Goal: Information Seeking & Learning: Learn about a topic

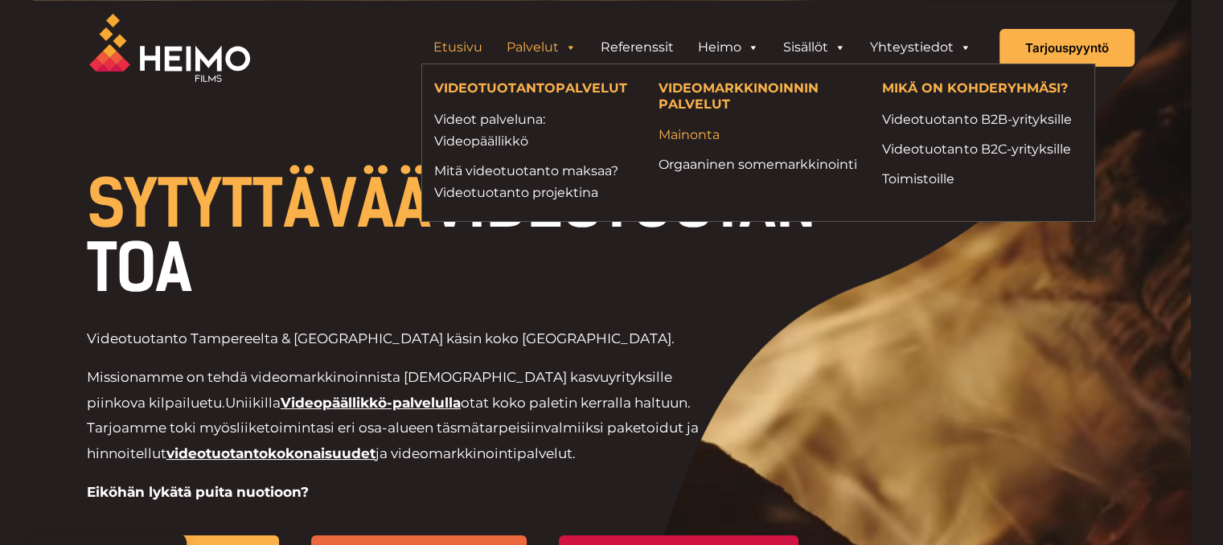
click at [691, 131] on link "Mainonta" at bounding box center [758, 135] width 200 height 22
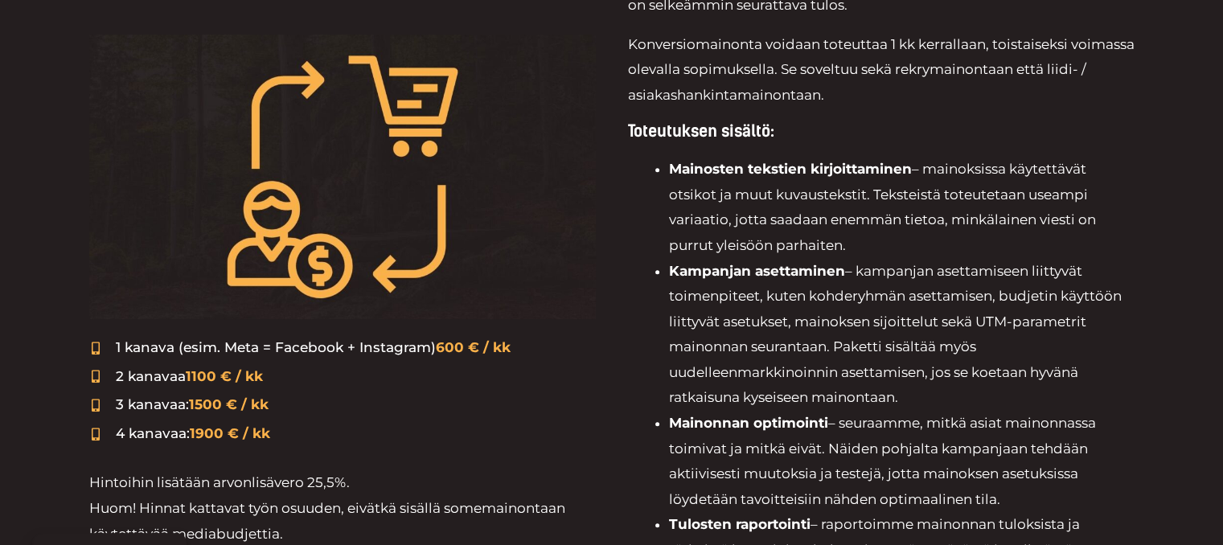
scroll to position [669, 0]
click at [189, 376] on span "1100 € / kk" at bounding box center [224, 376] width 77 height 16
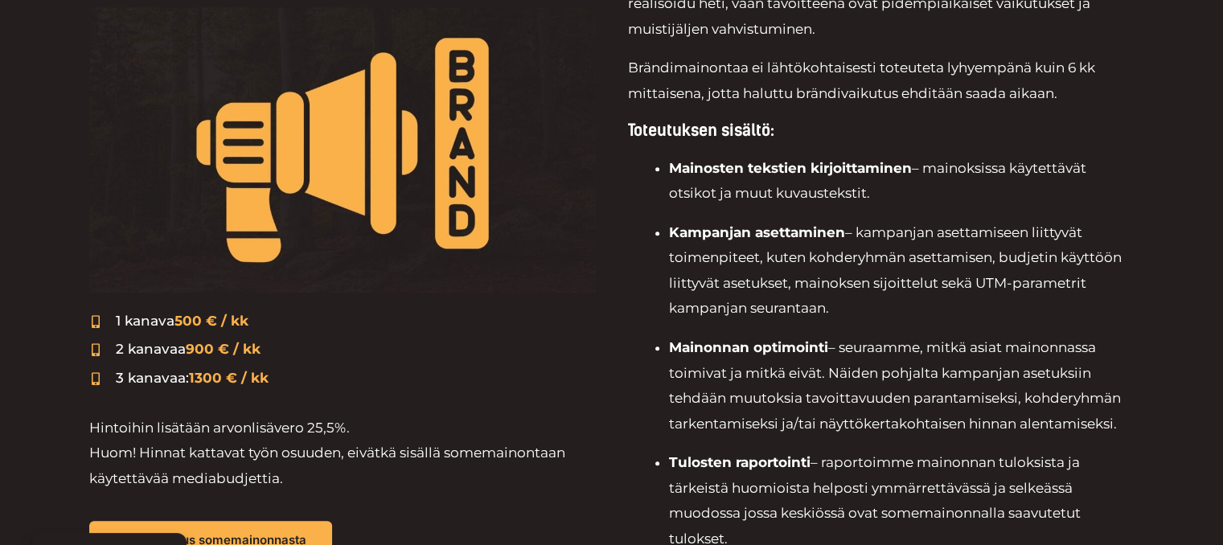
scroll to position [1585, 0]
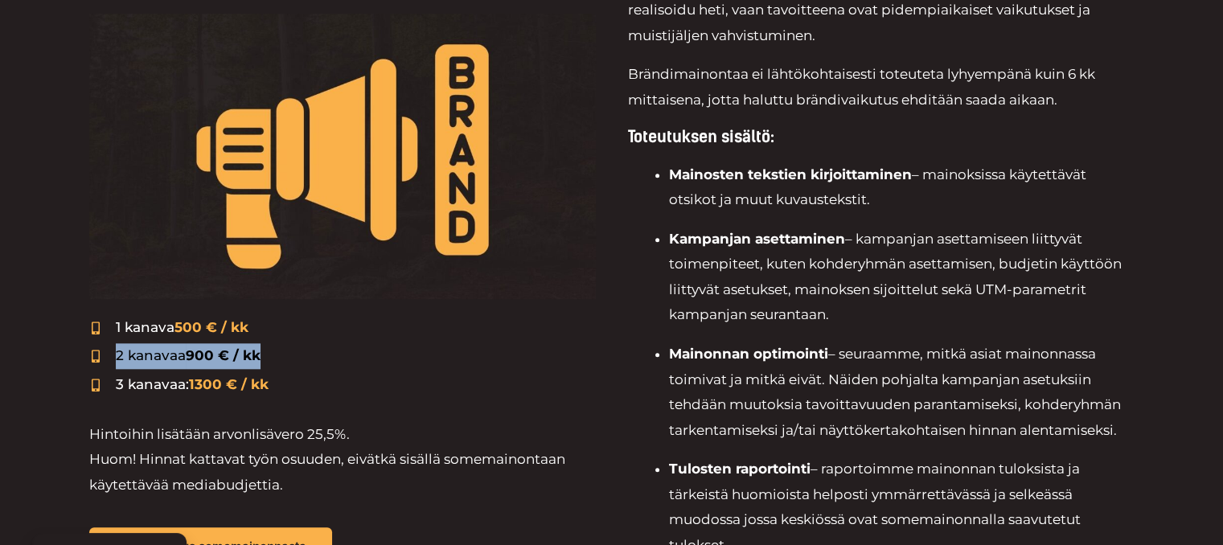
drag, startPoint x: 109, startPoint y: 358, endPoint x: 277, endPoint y: 360, distance: 168.0
click at [277, 360] on li "2 kanavaa 900 € / kk" at bounding box center [342, 356] width 506 height 27
click at [453, 403] on div "TUNNETTUUTTA JA KESTÄVIÄ TULOKSIA BRÄNDIMAINONTA 1 kanava 500 € / kk 2 kanavaa …" at bounding box center [342, 253] width 506 height 731
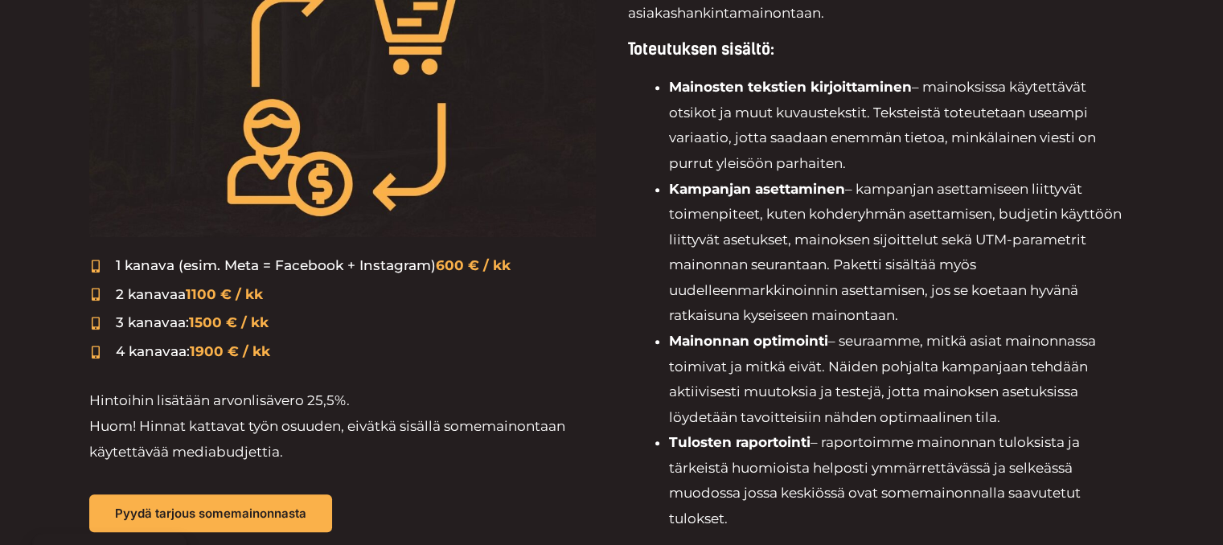
scroll to position [749, 0]
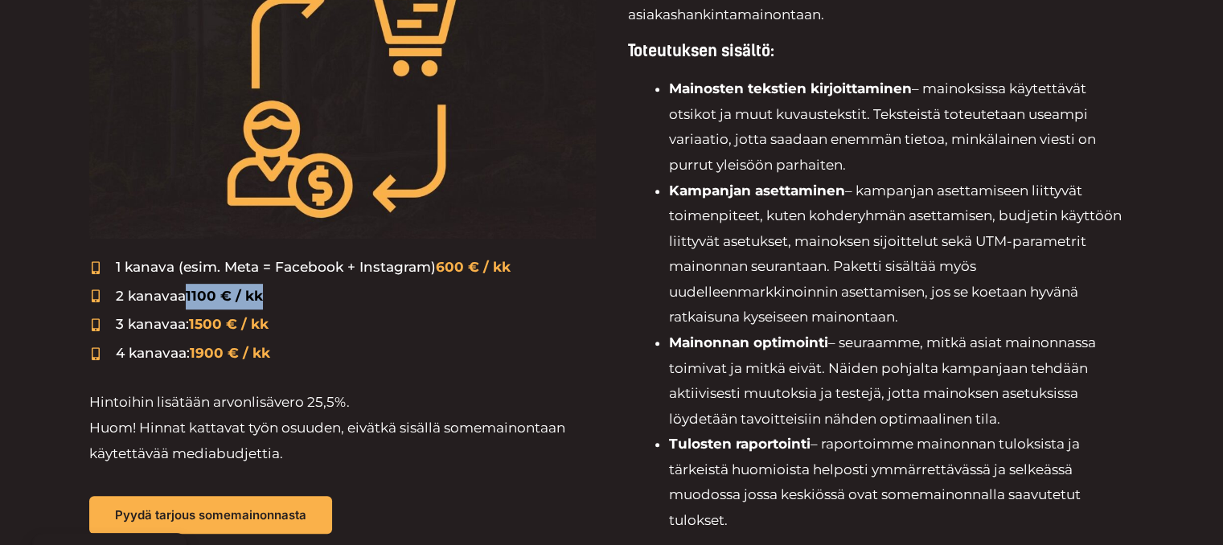
drag, startPoint x: 190, startPoint y: 293, endPoint x: 264, endPoint y: 293, distance: 74.0
click at [264, 293] on li "2 kanavaa 1100 € / kk" at bounding box center [342, 297] width 506 height 27
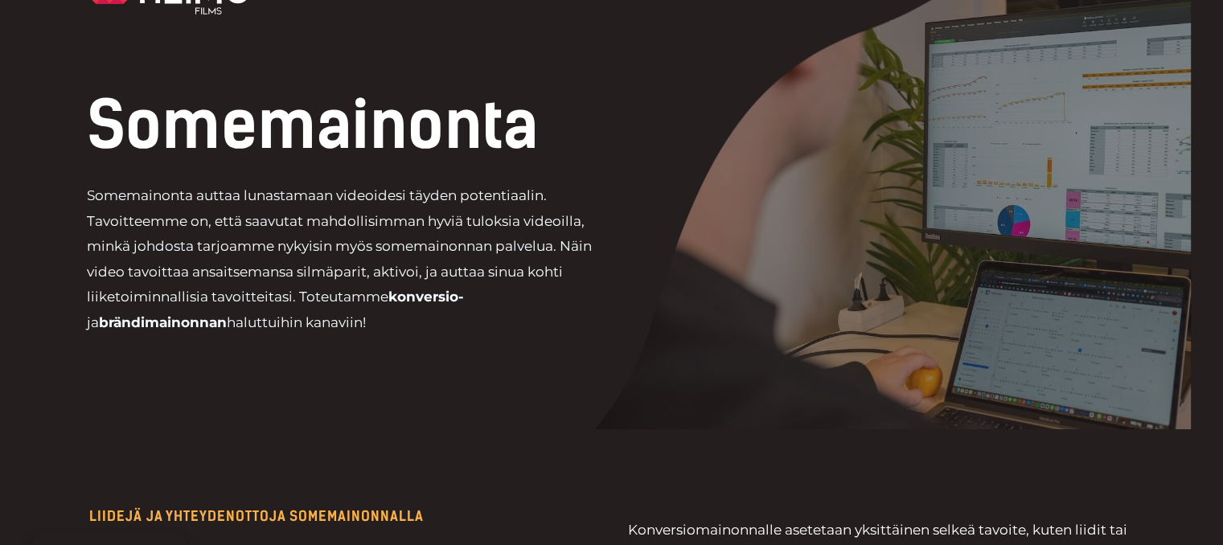
scroll to position [0, 0]
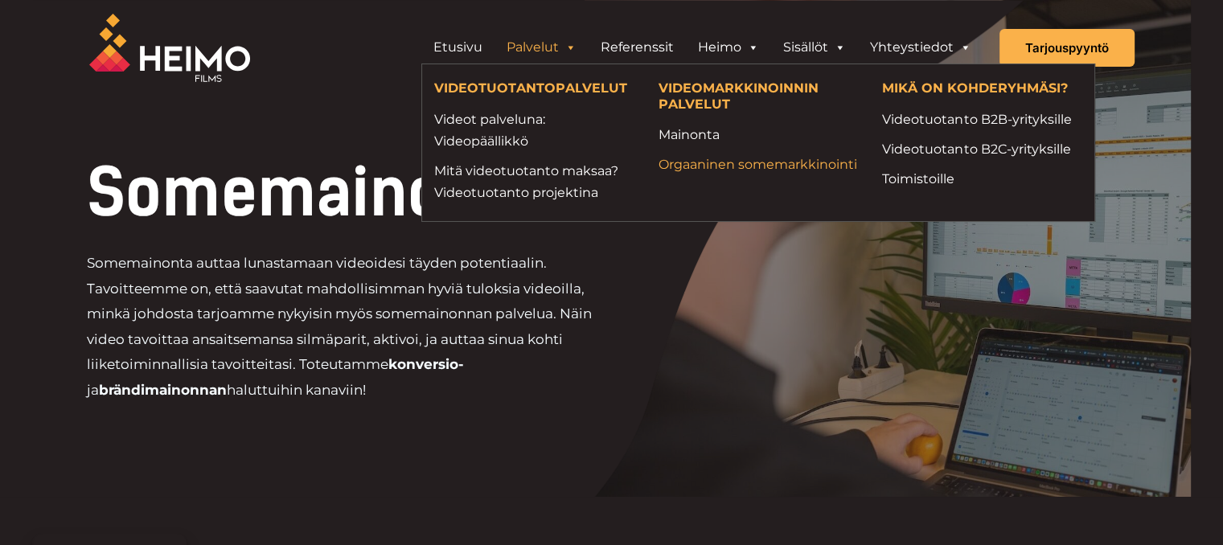
click at [703, 175] on link "Orgaaninen somemarkkinointi" at bounding box center [758, 165] width 200 height 22
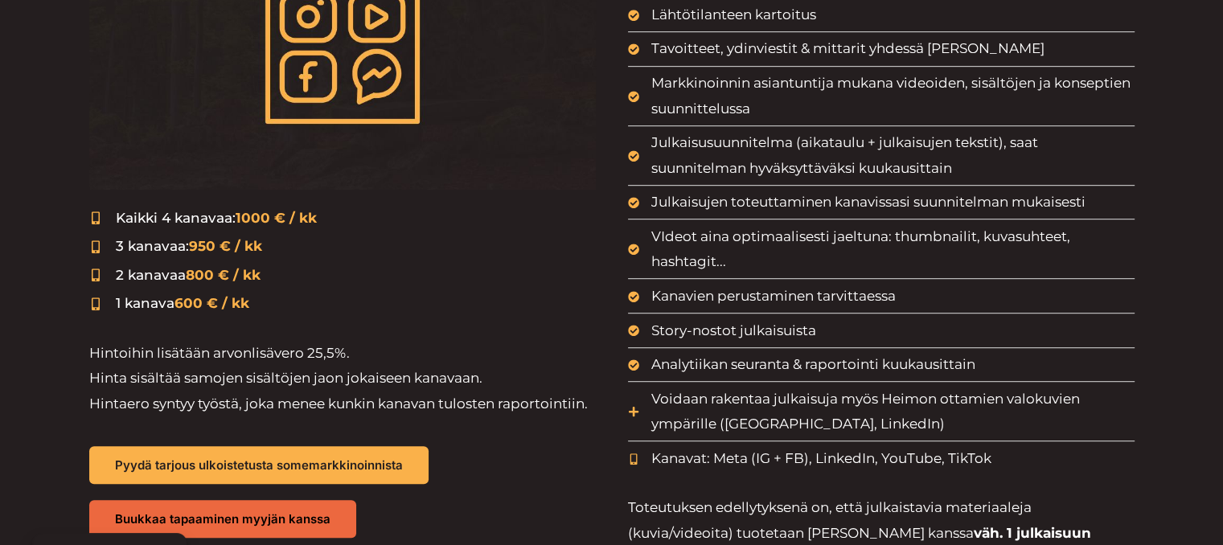
scroll to position [818, 0]
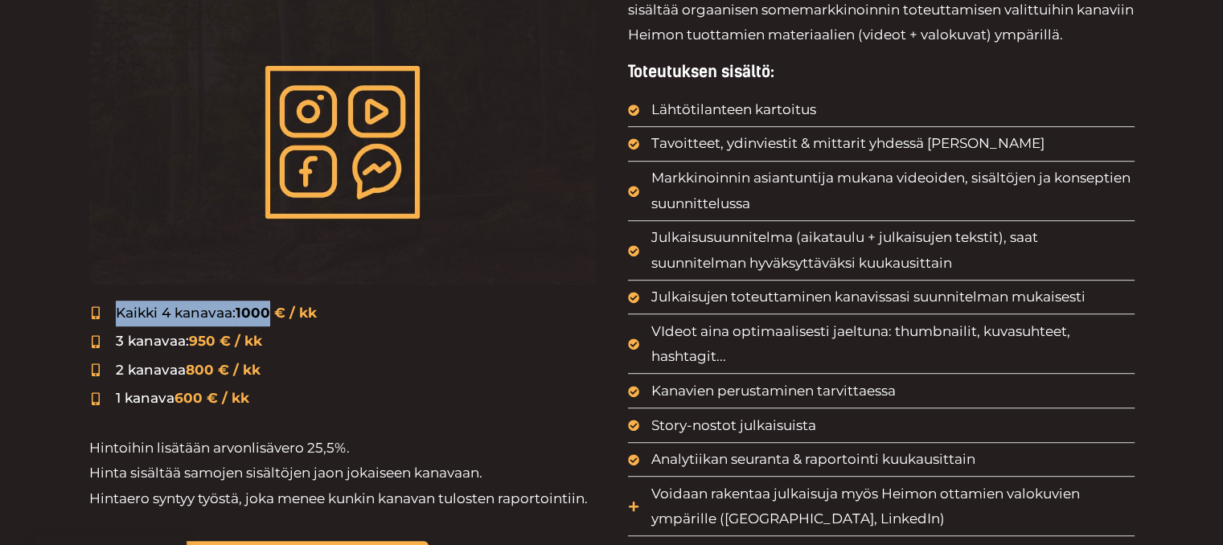
drag, startPoint x: 113, startPoint y: 312, endPoint x: 264, endPoint y: 302, distance: 151.4
click at [264, 302] on span "Kaikki 4 kanavaa: 1000 € / kk" at bounding box center [214, 314] width 205 height 26
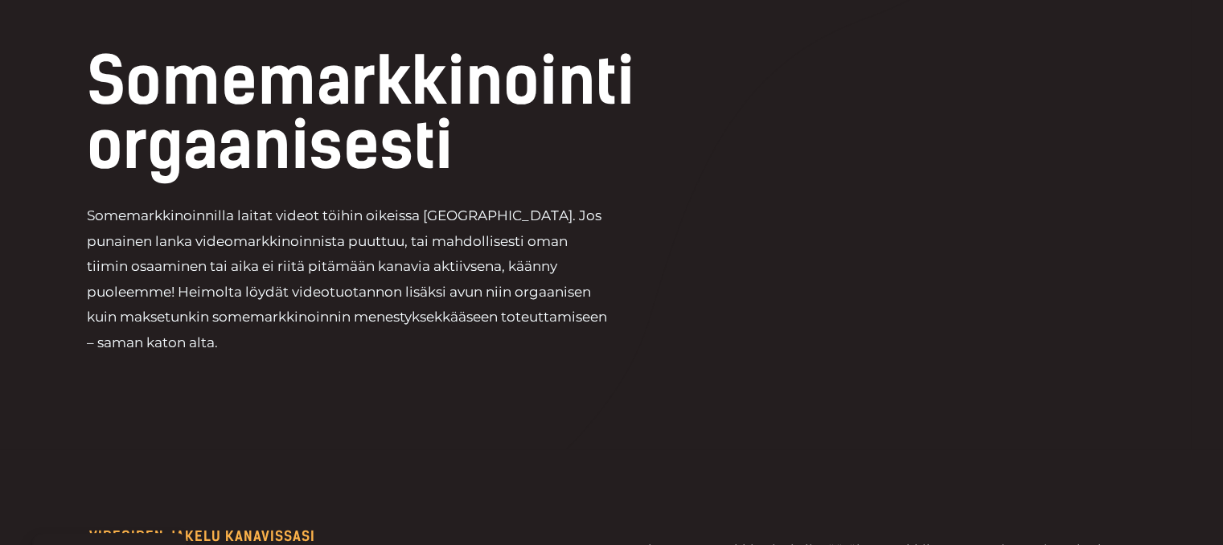
scroll to position [0, 0]
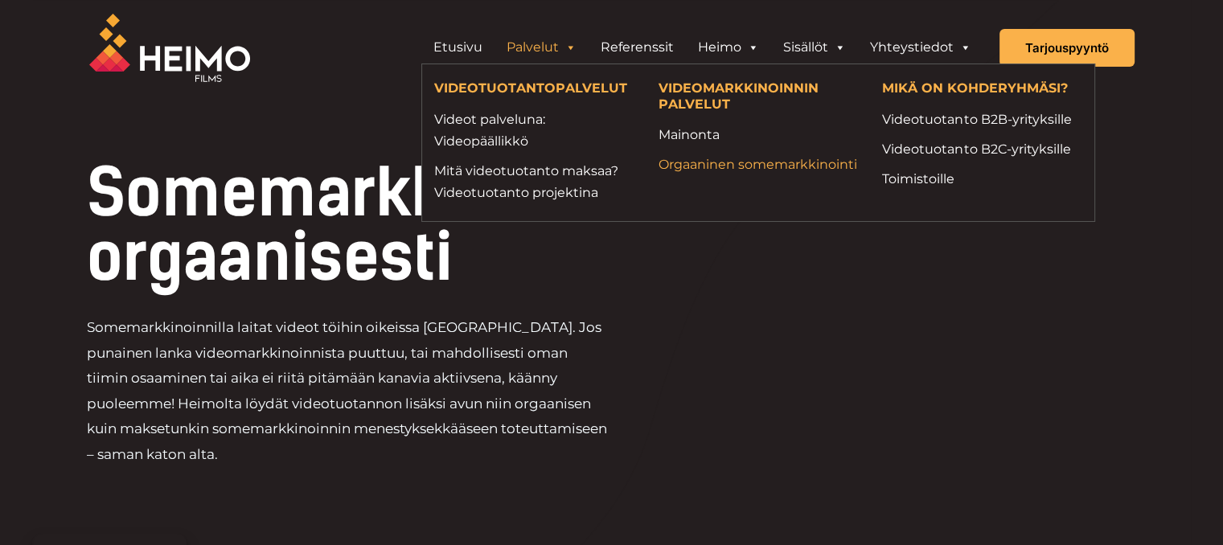
click at [719, 175] on link "Orgaaninen somemarkkinointi" at bounding box center [758, 165] width 200 height 22
click at [498, 136] on link "Videot palveluna: Videopäällikkö" at bounding box center [534, 130] width 200 height 43
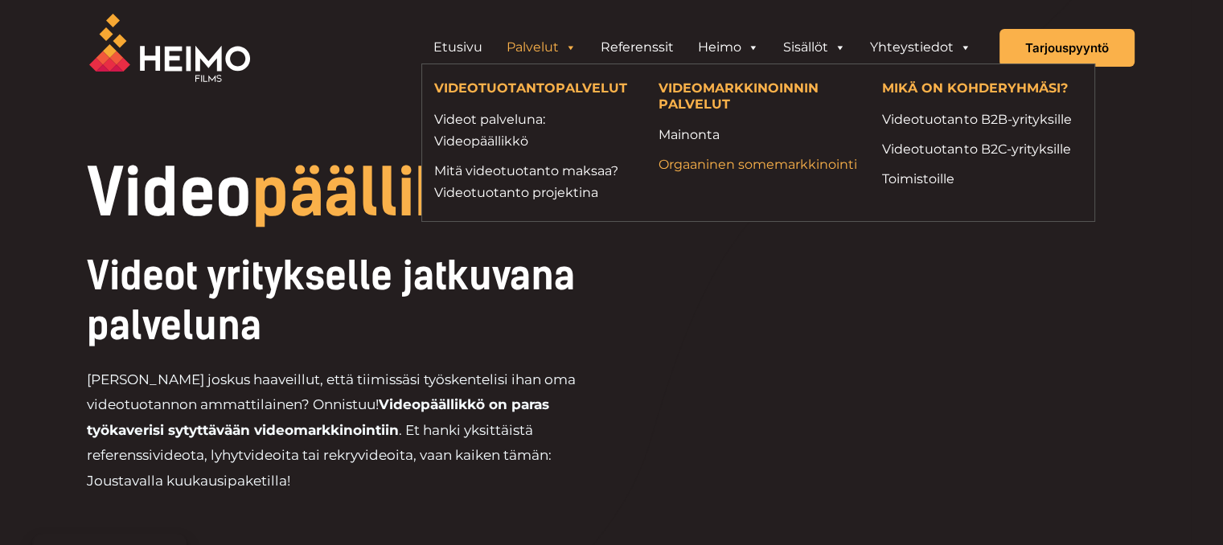
click at [702, 156] on link "Orgaaninen somemarkkinointi" at bounding box center [758, 165] width 200 height 22
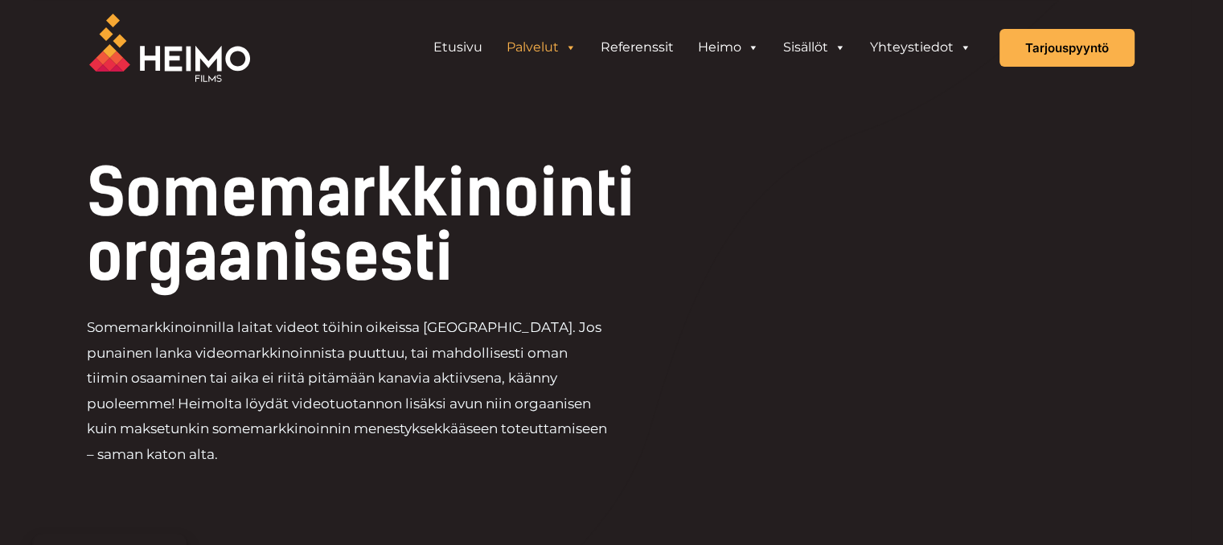
scroll to position [3, 0]
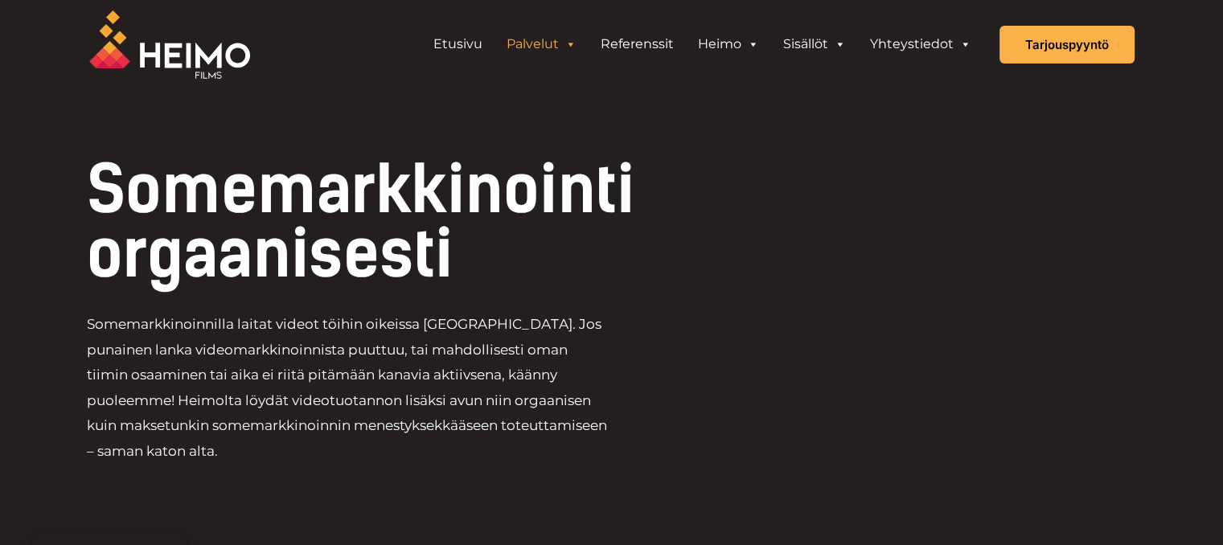
click at [666, 248] on h1 "Somemarkkinointi orgaanisesti" at bounding box center [404, 222] width 634 height 129
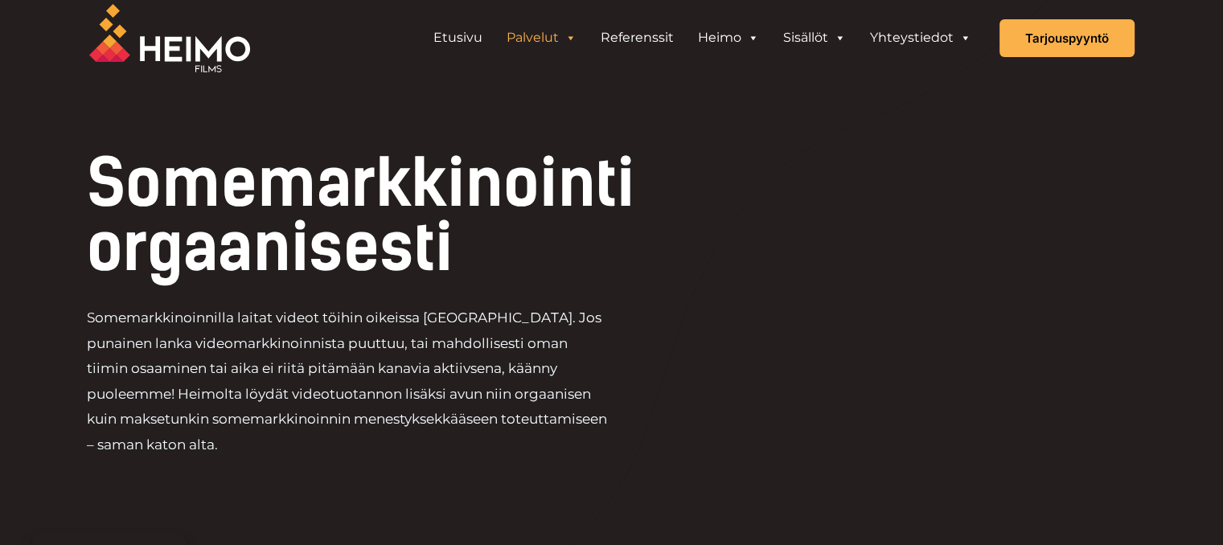
scroll to position [0, 0]
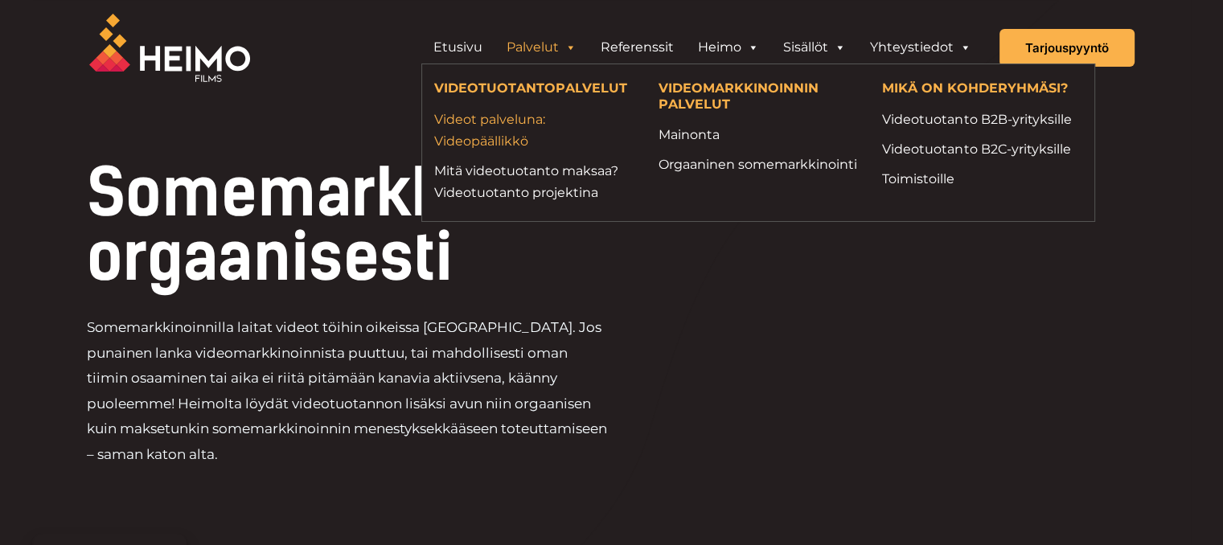
click at [494, 147] on link "Videot palveluna: Videopäällikkö" at bounding box center [534, 130] width 200 height 43
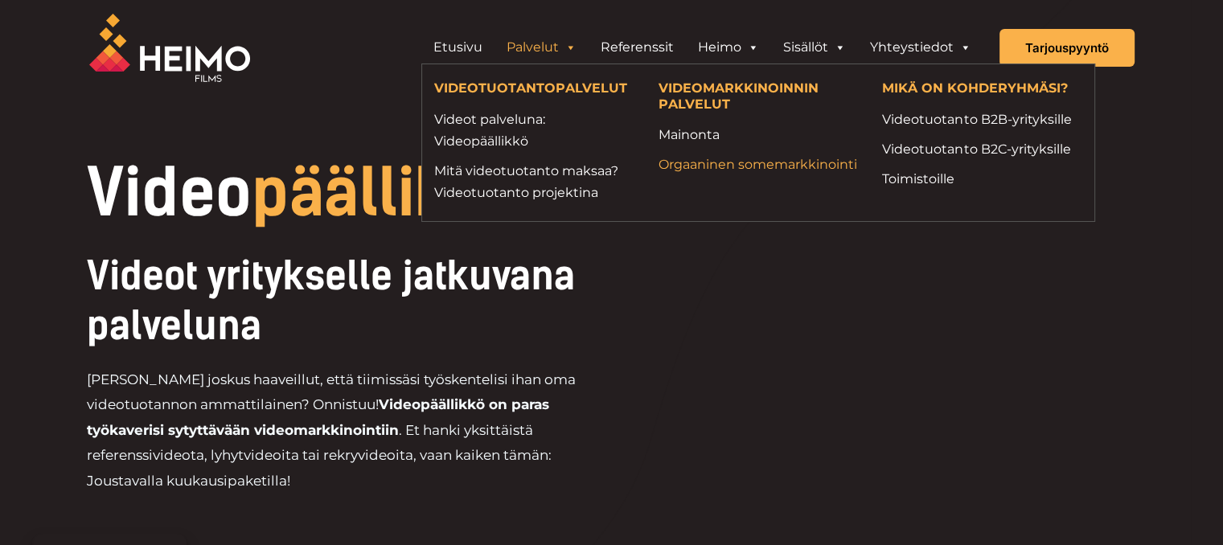
click at [705, 175] on link "Orgaaninen somemarkkinointi" at bounding box center [758, 165] width 200 height 22
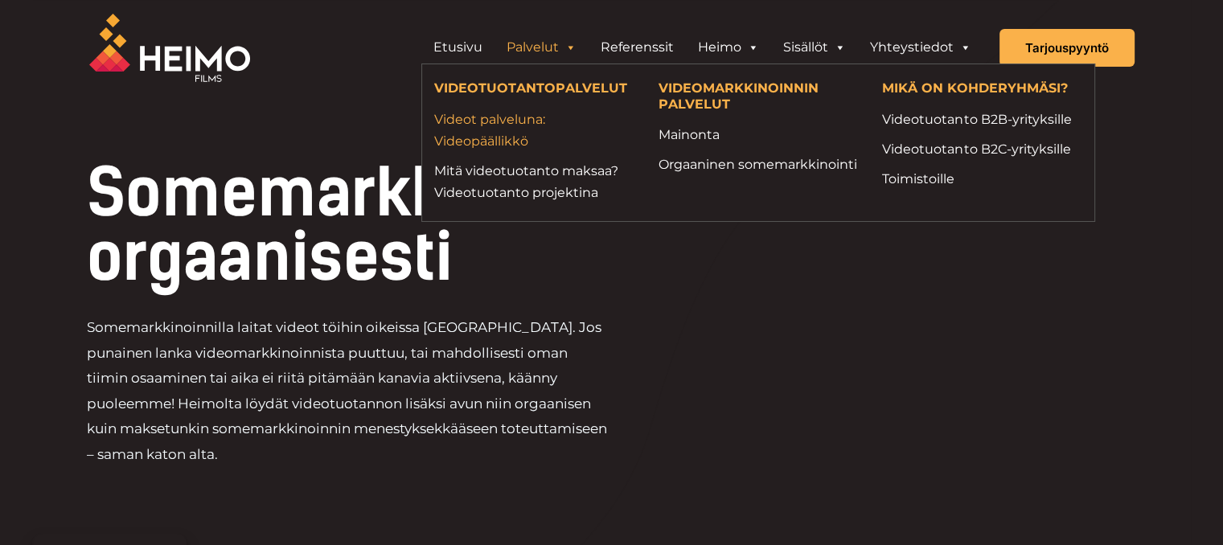
click at [494, 140] on link "Videot palveluna: Videopäällikkö" at bounding box center [534, 130] width 200 height 43
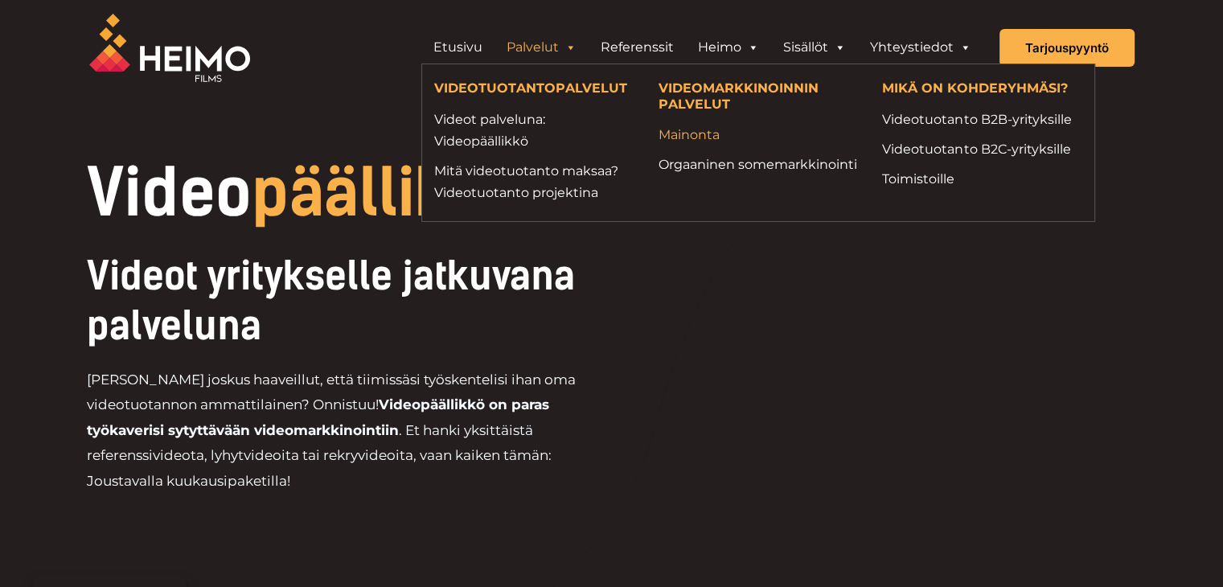
click at [678, 133] on link "Mainonta" at bounding box center [758, 135] width 200 height 22
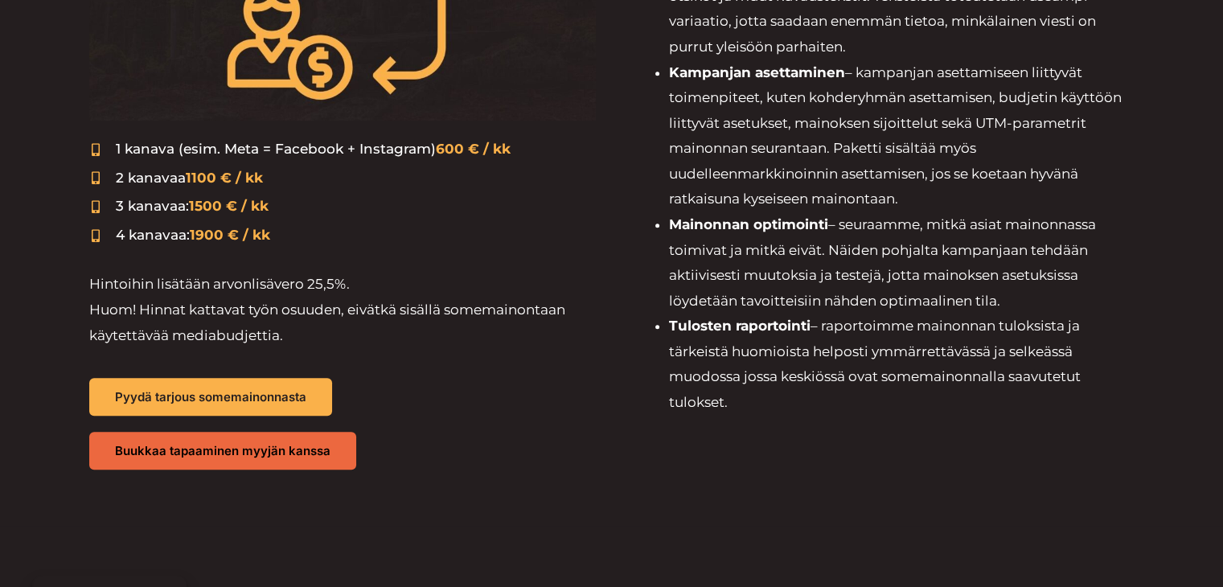
scroll to position [697, 0]
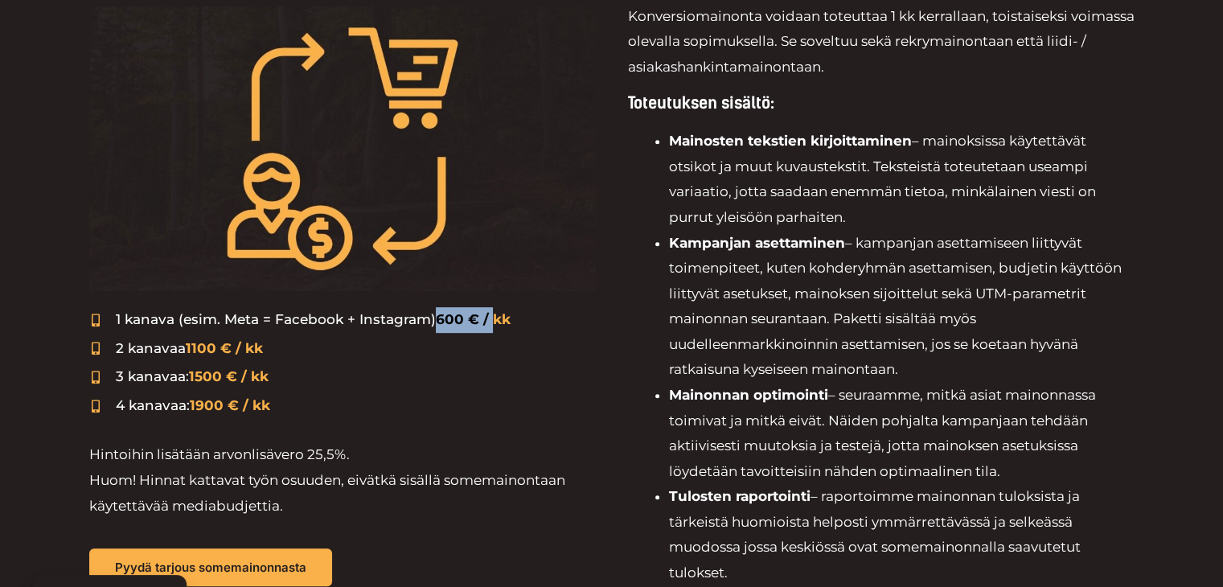
drag, startPoint x: 436, startPoint y: 313, endPoint x: 490, endPoint y: 316, distance: 53.2
click at [490, 316] on span "600 € / kk" at bounding box center [473, 319] width 75 height 16
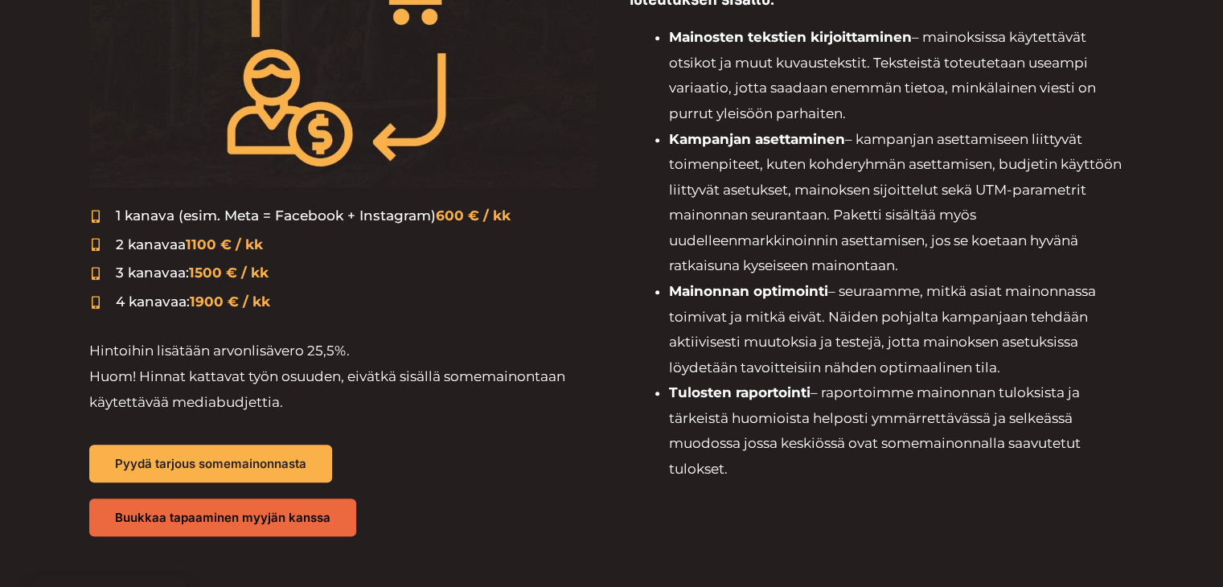
scroll to position [800, 0]
drag, startPoint x: 436, startPoint y: 213, endPoint x: 527, endPoint y: 219, distance: 91.0
click at [527, 219] on li "1 kanava (esim. Meta = Facebook + Instagram) 600 € / kk" at bounding box center [342, 217] width 506 height 27
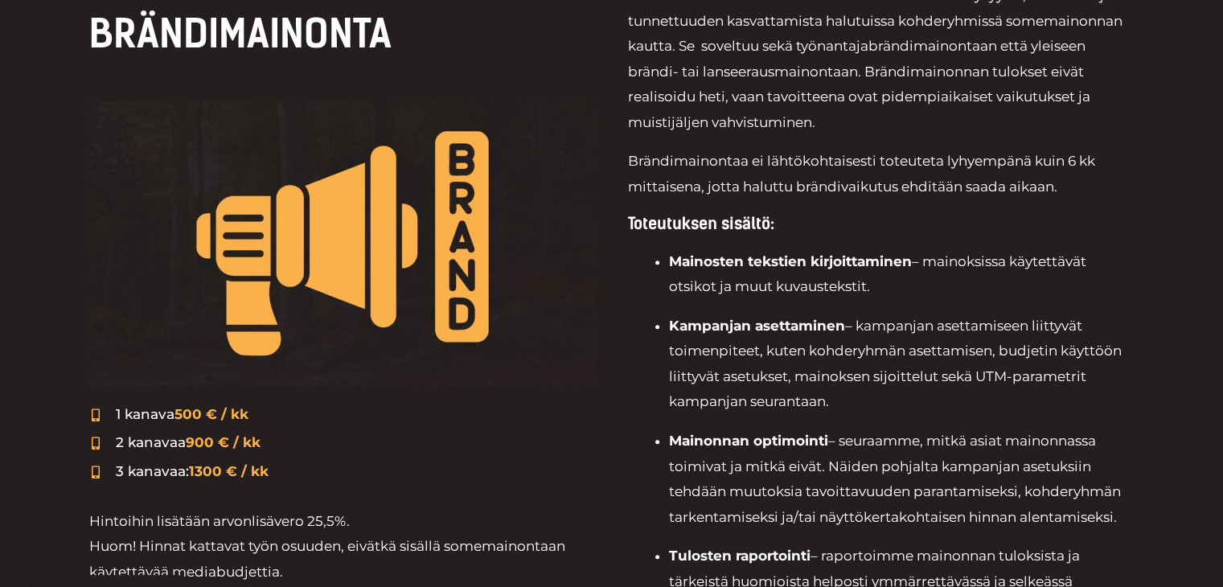
scroll to position [1498, 0]
drag, startPoint x: 114, startPoint y: 440, endPoint x: 289, endPoint y: 438, distance: 174.4
click at [289, 438] on li "2 kanavaa 900 € / kk" at bounding box center [342, 443] width 506 height 27
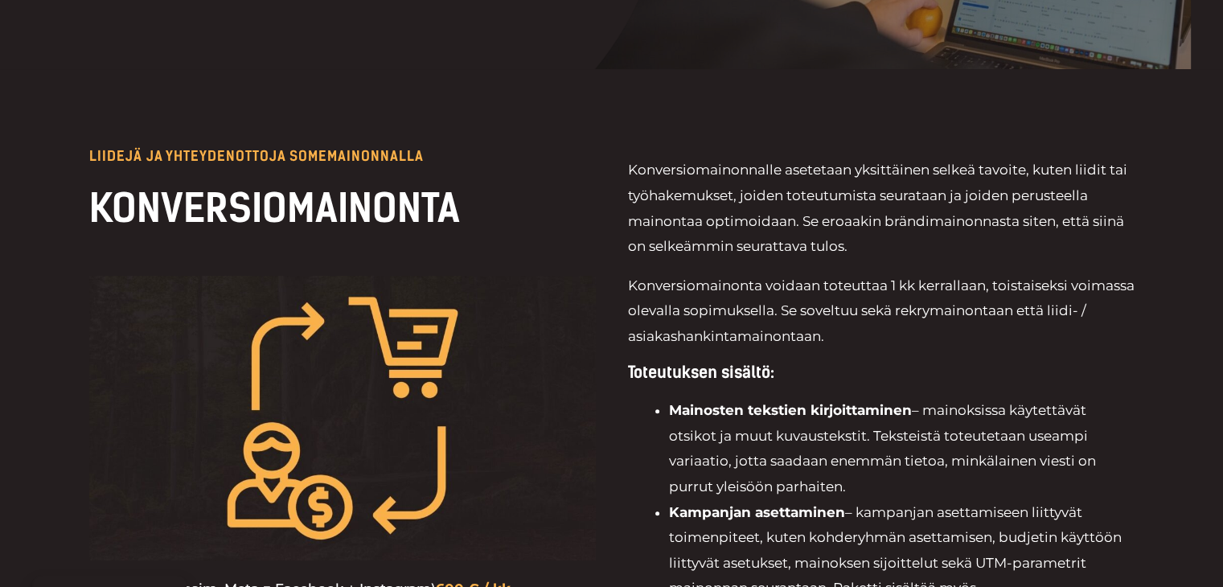
scroll to position [0, 0]
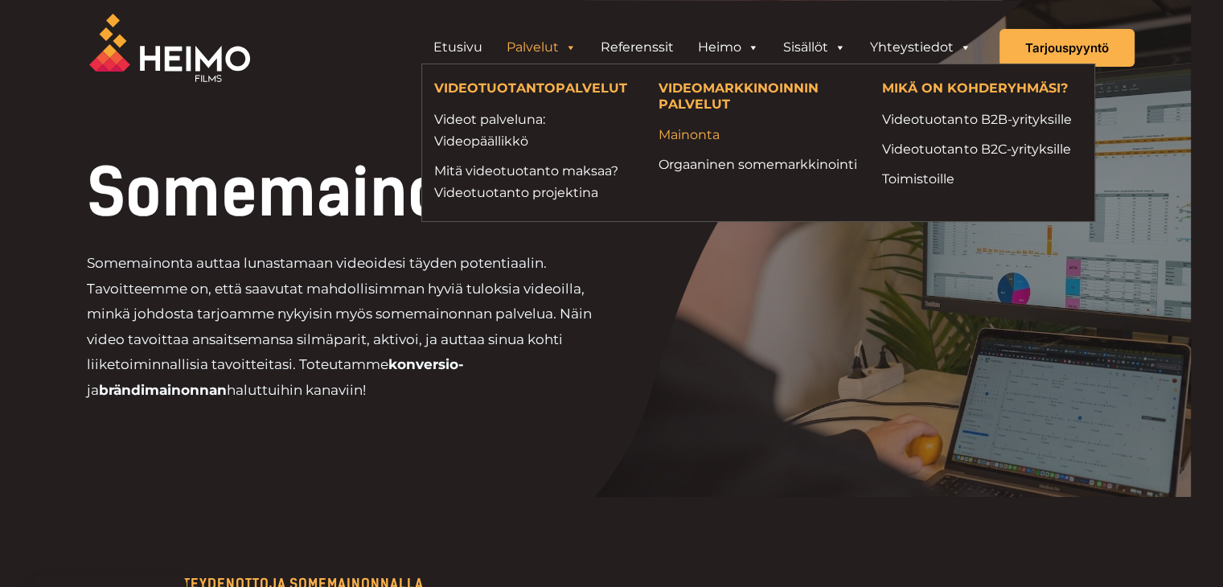
click at [684, 133] on link "Mainonta" at bounding box center [758, 135] width 200 height 22
click at [524, 342] on p "Somemainonta auttaa lunastamaan videoidesi täyden potentiaalin. Tavoitteemme on…" at bounding box center [349, 327] width 525 height 152
click at [719, 175] on link "Orgaaninen somemarkkinointi" at bounding box center [758, 165] width 200 height 22
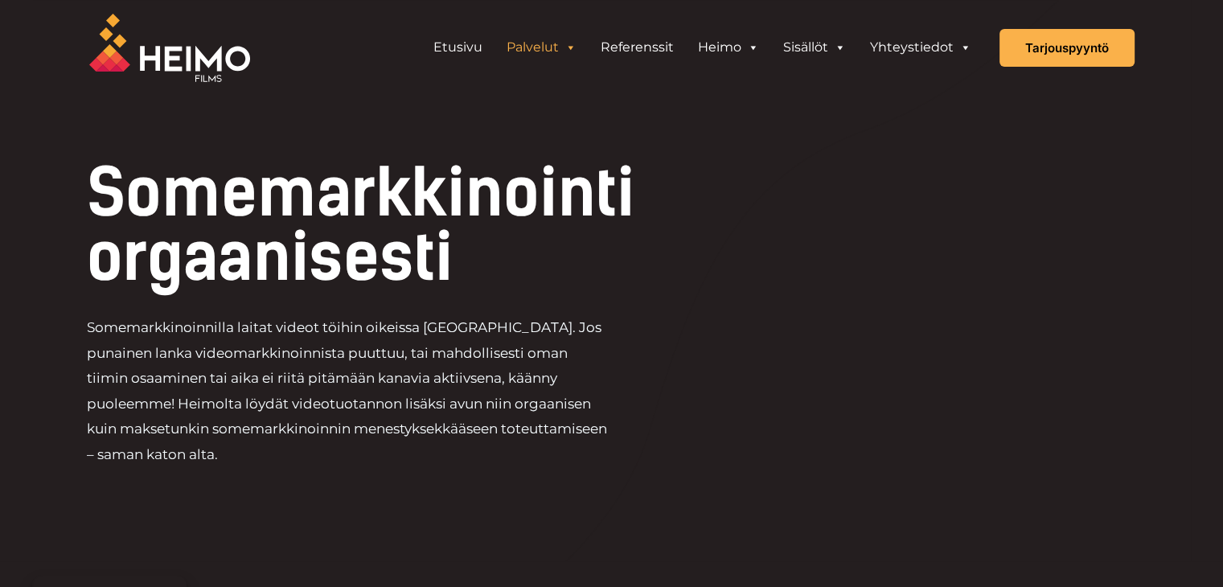
click at [346, 310] on div "Somemarkkinointi orgaanisesti Somemarkkinoinnilla laitat videot töihin oikeissa…" at bounding box center [611, 321] width 1093 height 320
click at [492, 260] on h1 "Somemarkkinointi orgaanisesti" at bounding box center [404, 225] width 634 height 129
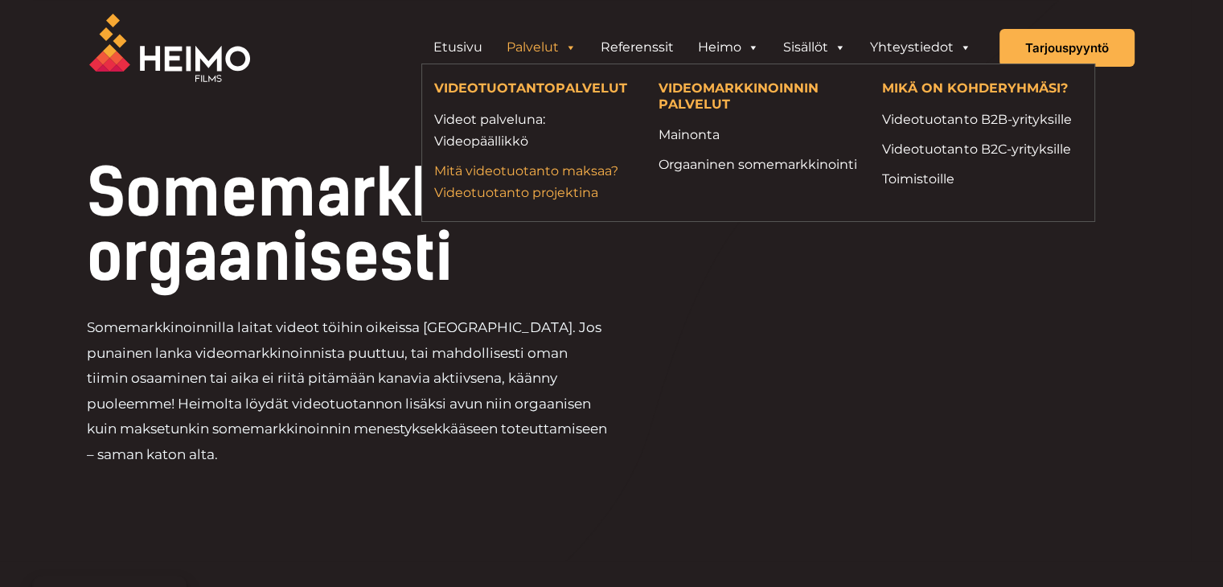
click at [539, 178] on link "Mitä videotuotanto maksaa? Videotuotanto projektina" at bounding box center [534, 181] width 200 height 43
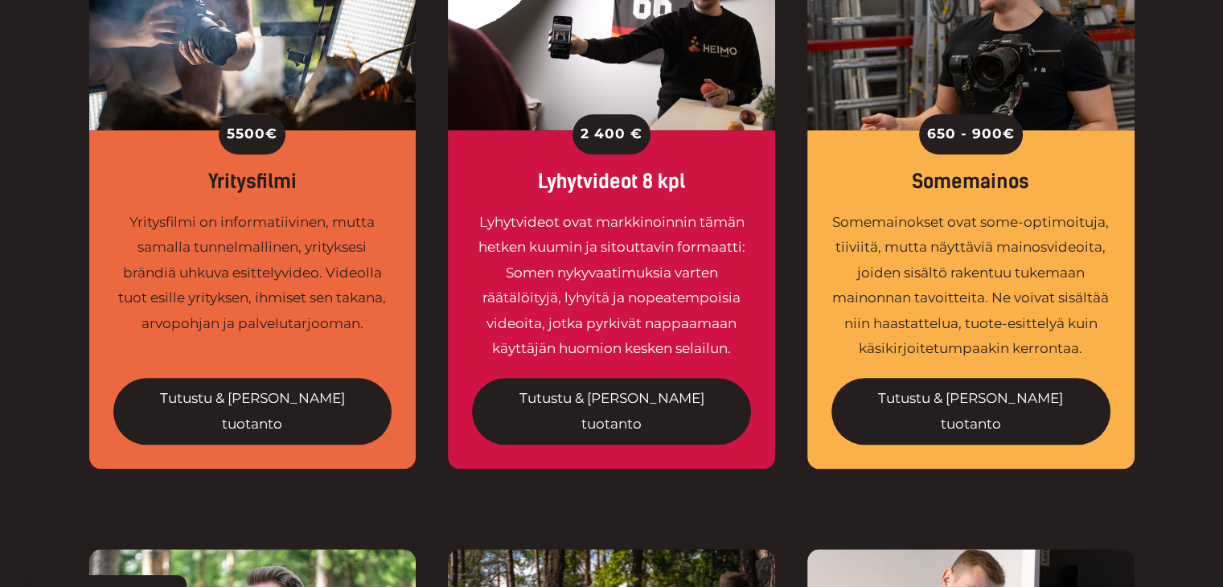
scroll to position [1283, 0]
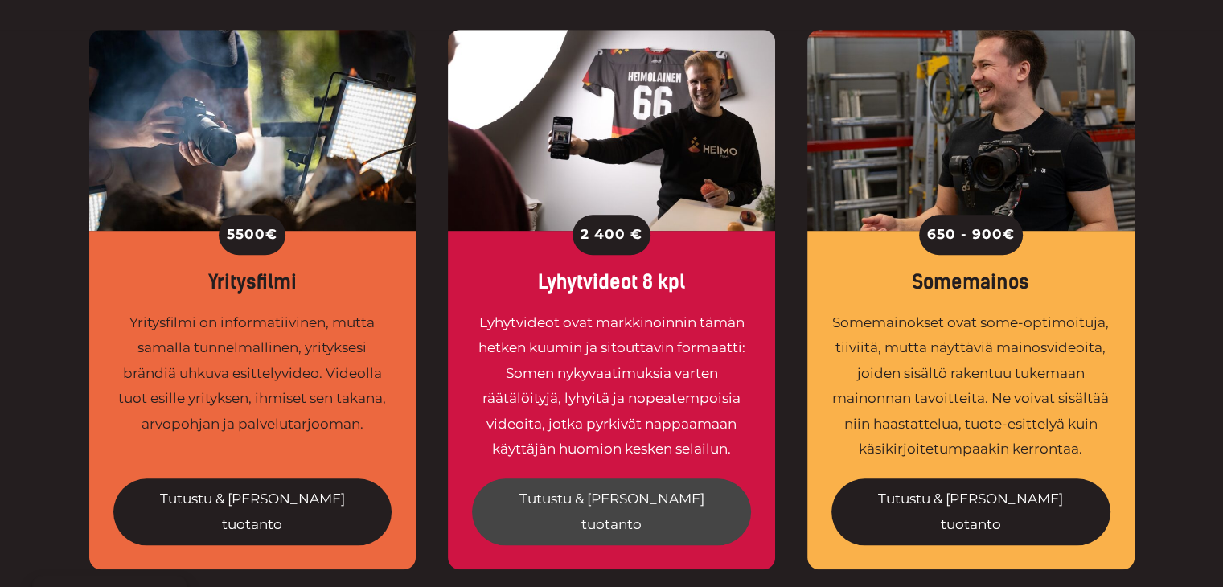
click at [590, 478] on link "Tutustu & [PERSON_NAME] tuotanto" at bounding box center [611, 511] width 279 height 67
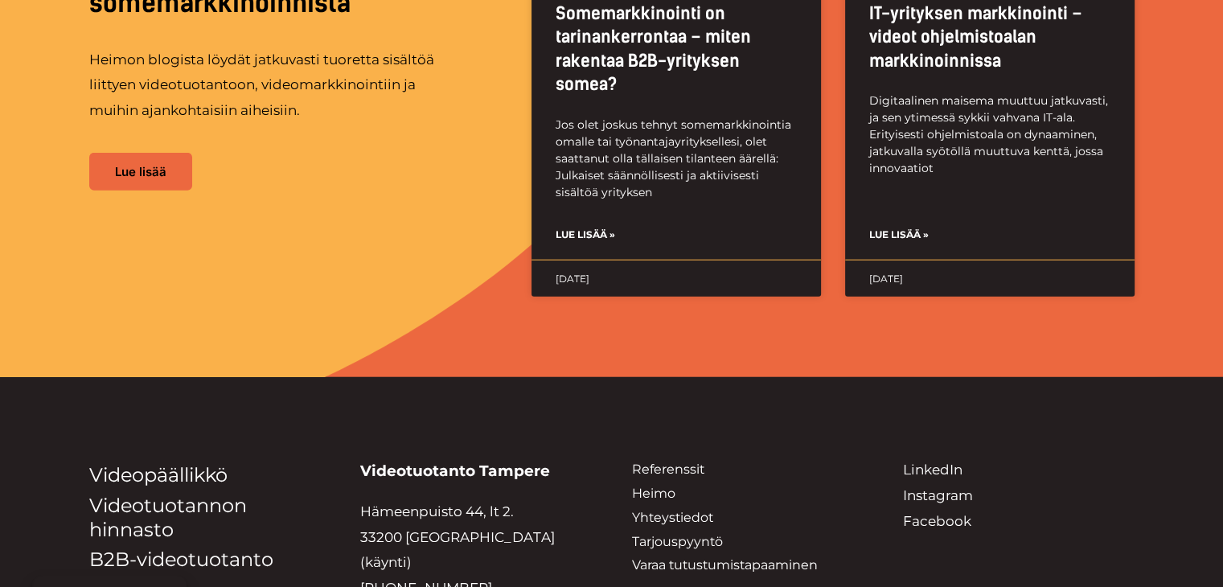
scroll to position [4105, 0]
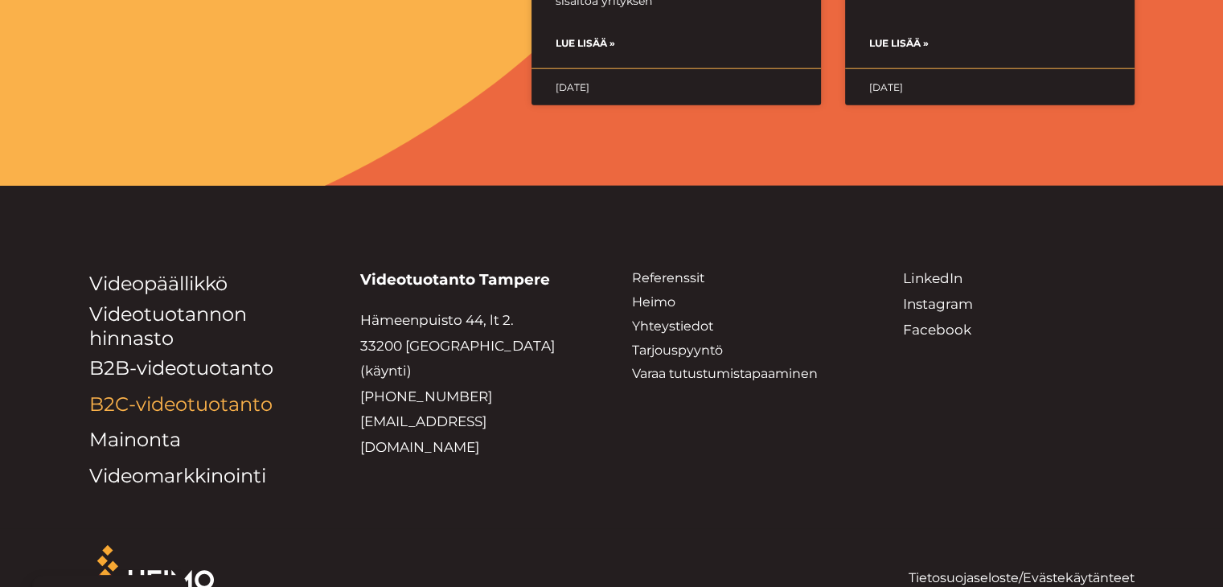
click at [215, 392] on link "B2C-videotuotanto" at bounding box center [180, 403] width 183 height 23
